Goal: Contribute content: Add original content to the website for others to see

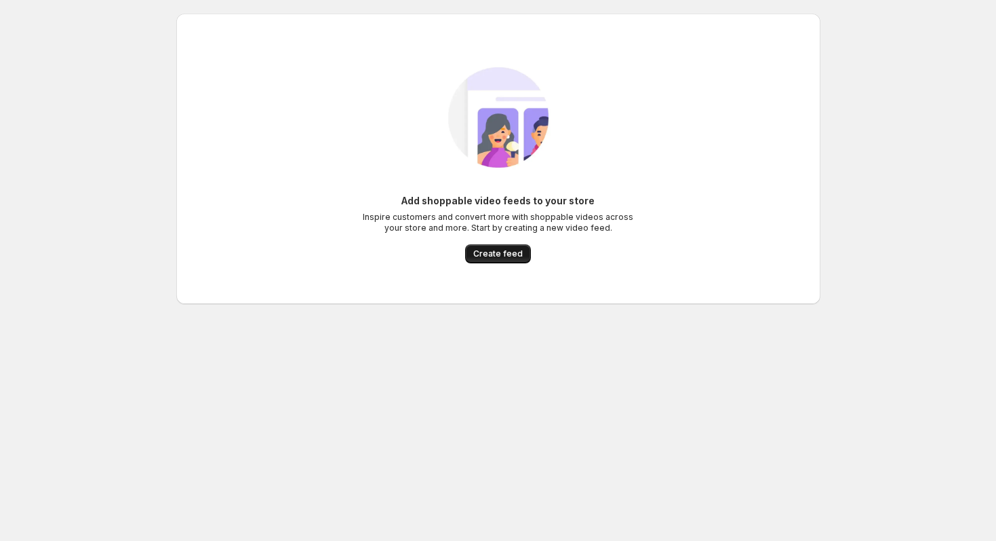
click at [511, 256] on span "Create feed" at bounding box center [498, 253] width 50 height 11
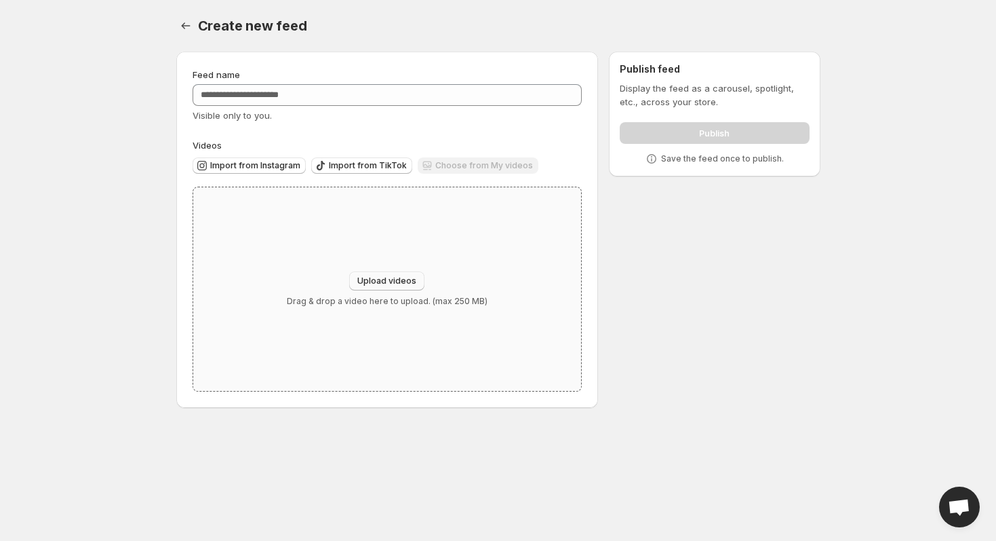
click at [391, 275] on button "Upload videos" at bounding box center [386, 280] width 75 height 19
type input "**********"
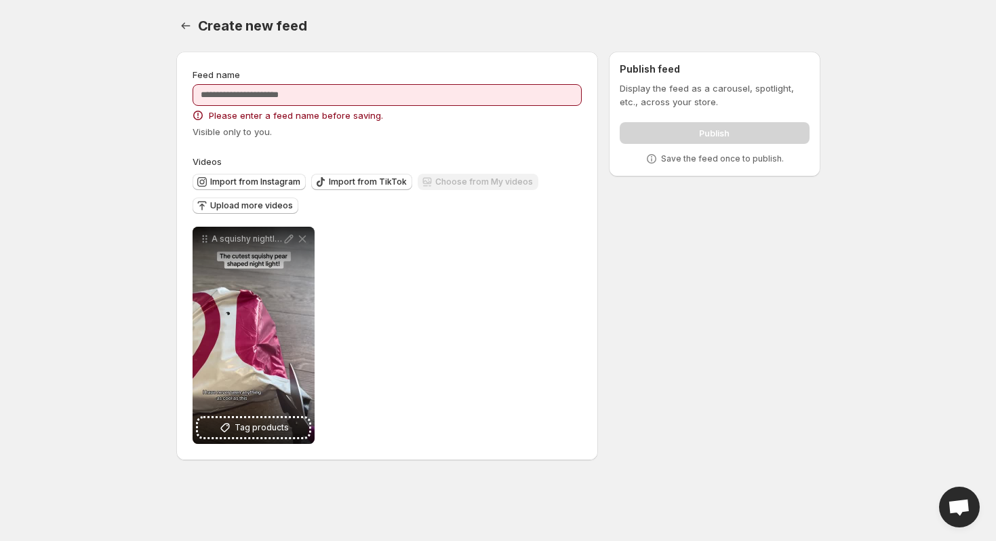
click at [296, 109] on span "Please enter a feed name before saving." at bounding box center [296, 116] width 174 height 14
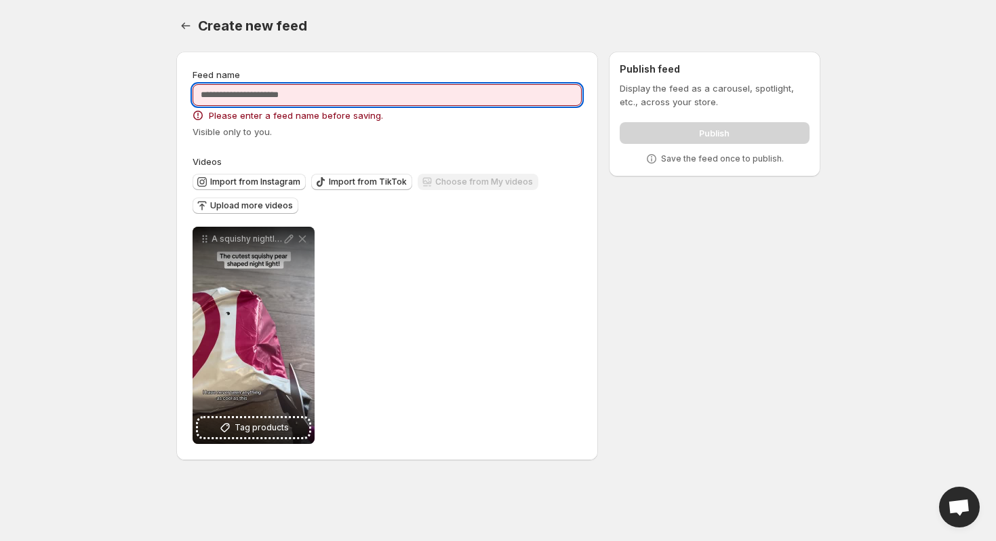
click at [303, 96] on input "Feed name" at bounding box center [388, 95] width 390 height 22
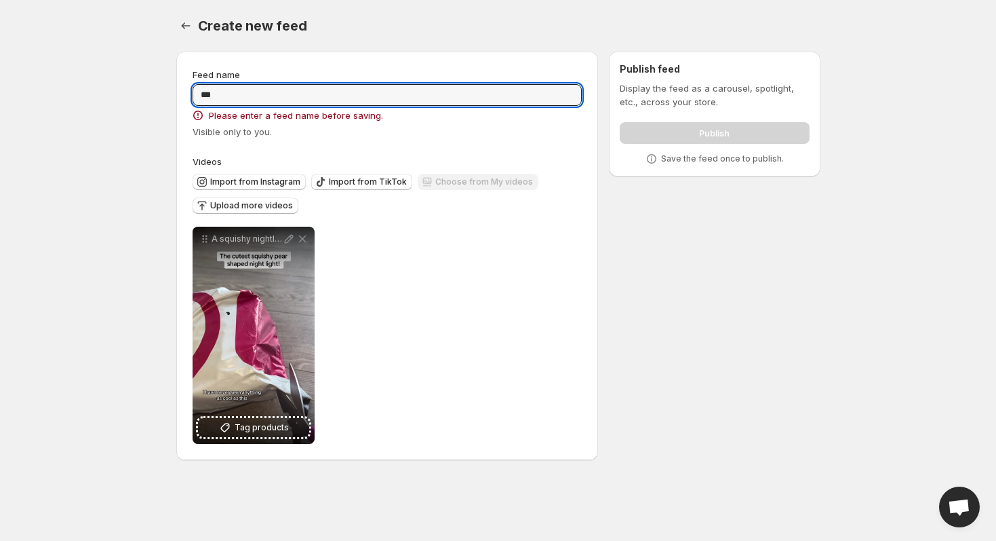
type input "***"
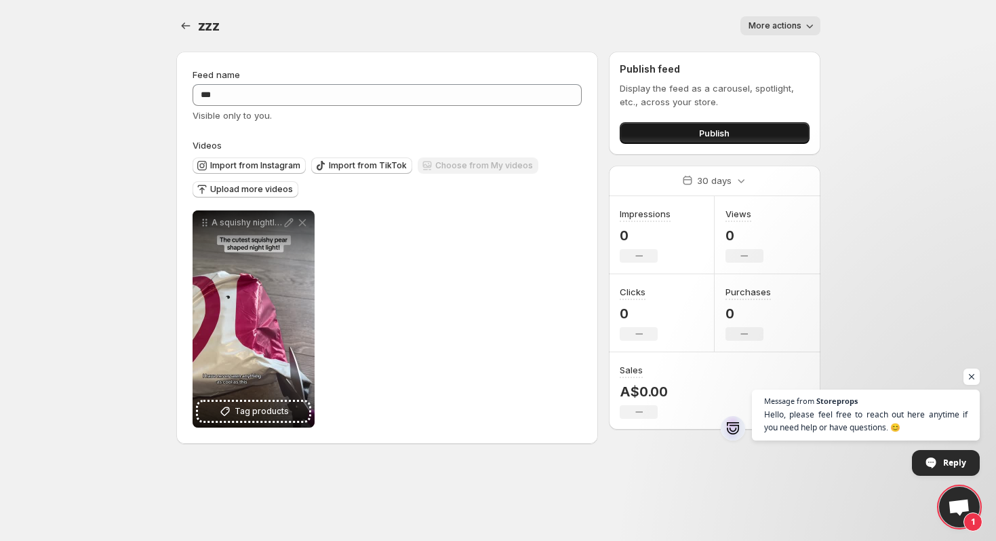
click at [686, 129] on button "Publish" at bounding box center [714, 133] width 189 height 22
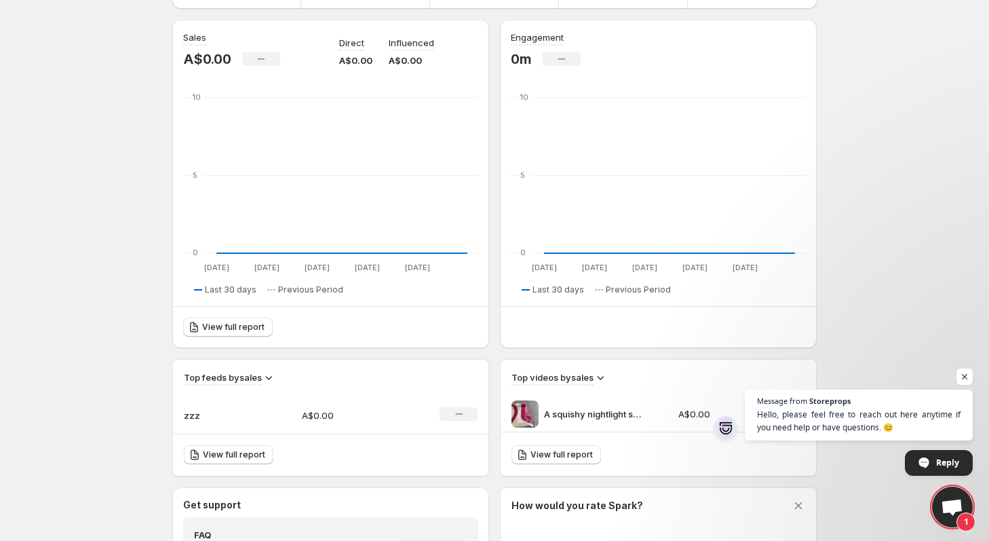
scroll to position [239, 0]
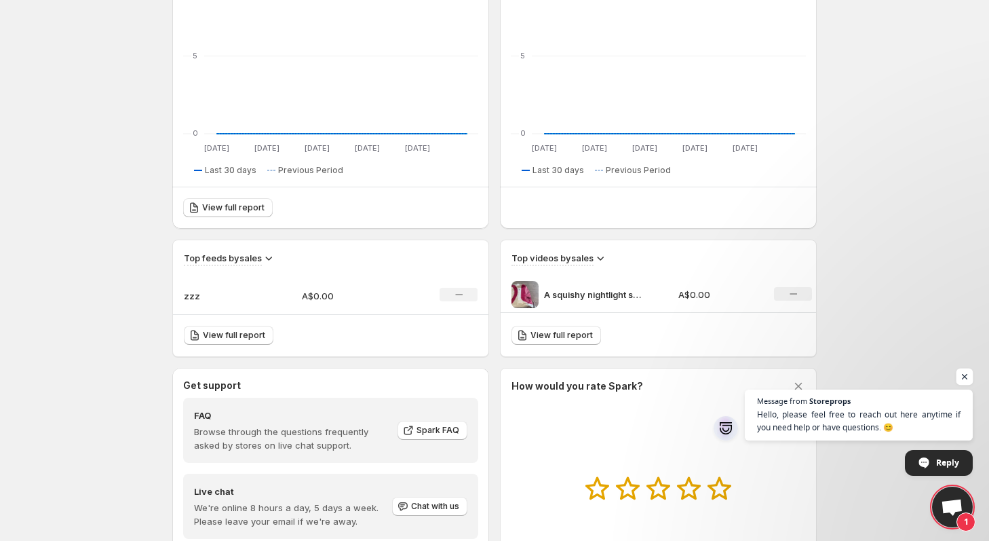
click at [960, 381] on span "Open chat" at bounding box center [964, 376] width 17 height 17
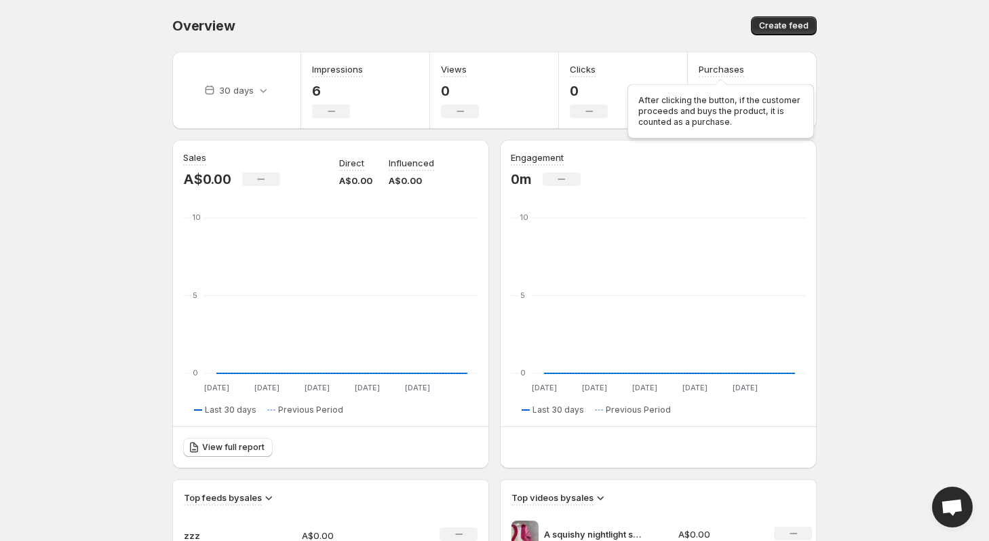
scroll to position [0, 0]
click at [814, 24] on button "Create feed" at bounding box center [784, 25] width 66 height 19
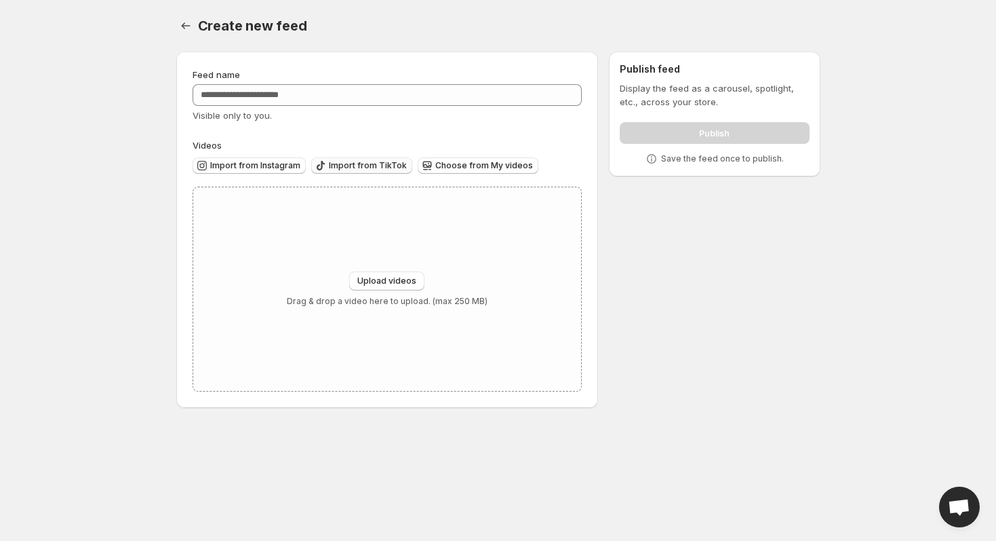
click at [321, 168] on icon "button" at bounding box center [321, 166] width 14 height 14
click at [246, 158] on button "Import from Instagram" at bounding box center [249, 165] width 113 height 16
click at [191, 18] on button "Settings" at bounding box center [185, 25] width 19 height 19
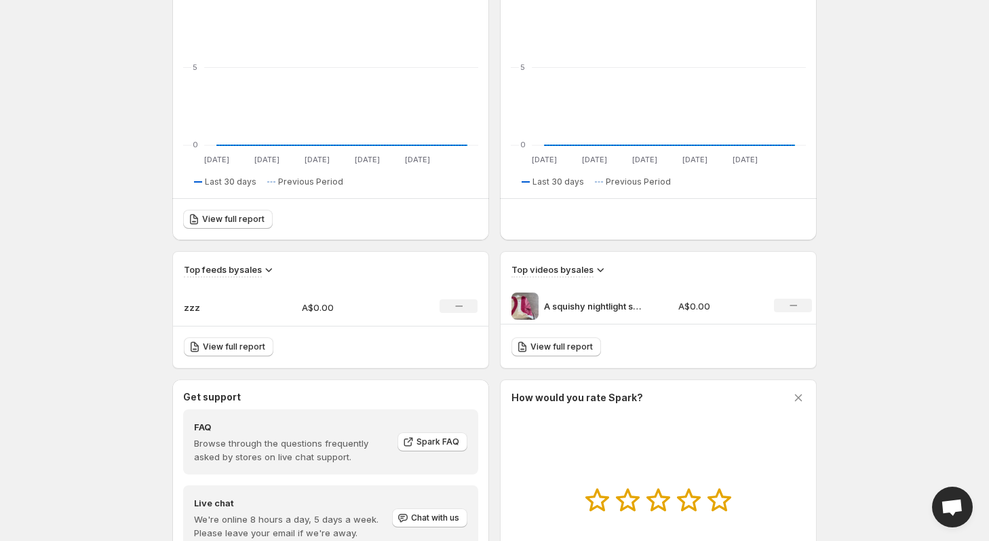
scroll to position [357, 0]
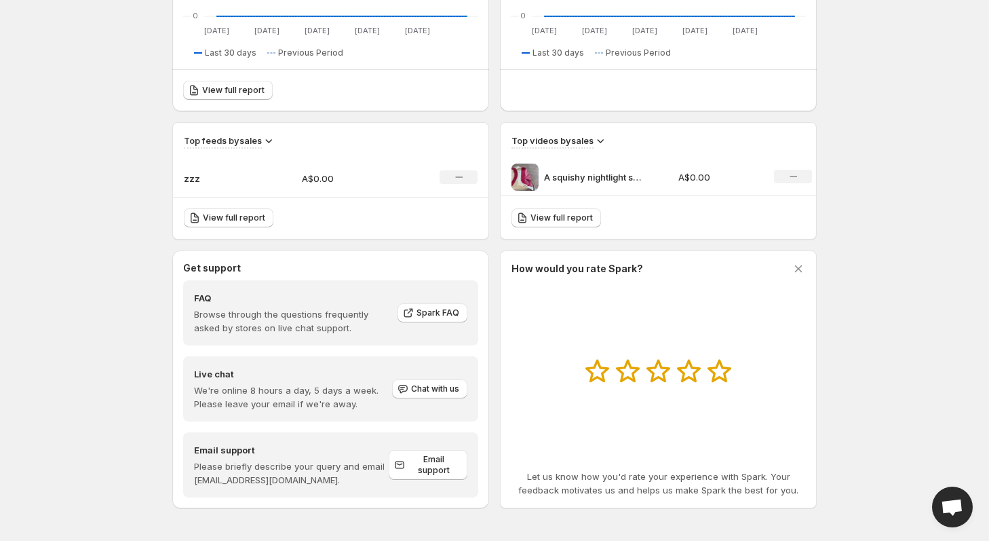
click at [794, 176] on icon "No change" at bounding box center [793, 176] width 7 height 11
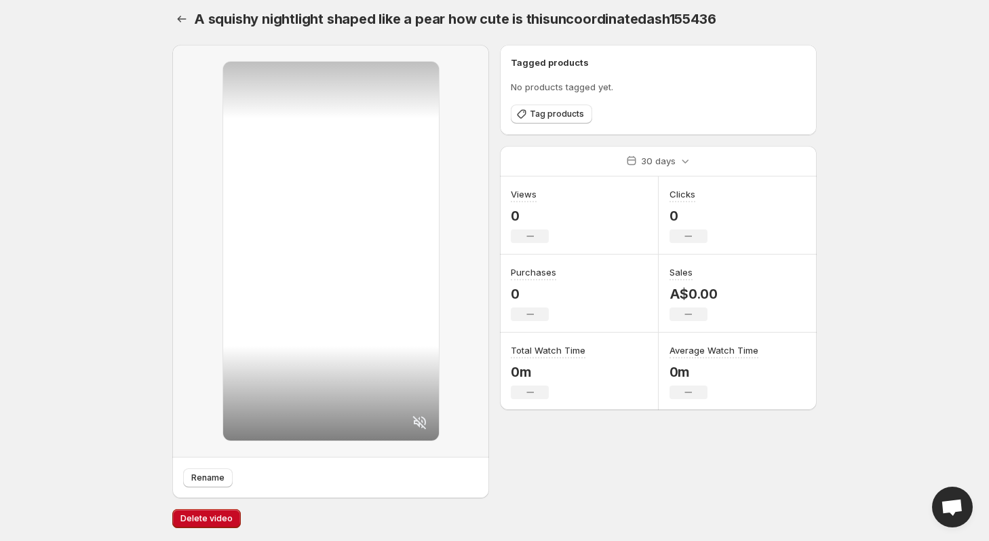
scroll to position [7, 0]
click at [191, 13] on div at bounding box center [183, 18] width 22 height 19
click at [187, 14] on icon "Settings" at bounding box center [182, 19] width 14 height 14
